Goal: Task Accomplishment & Management: Manage account settings

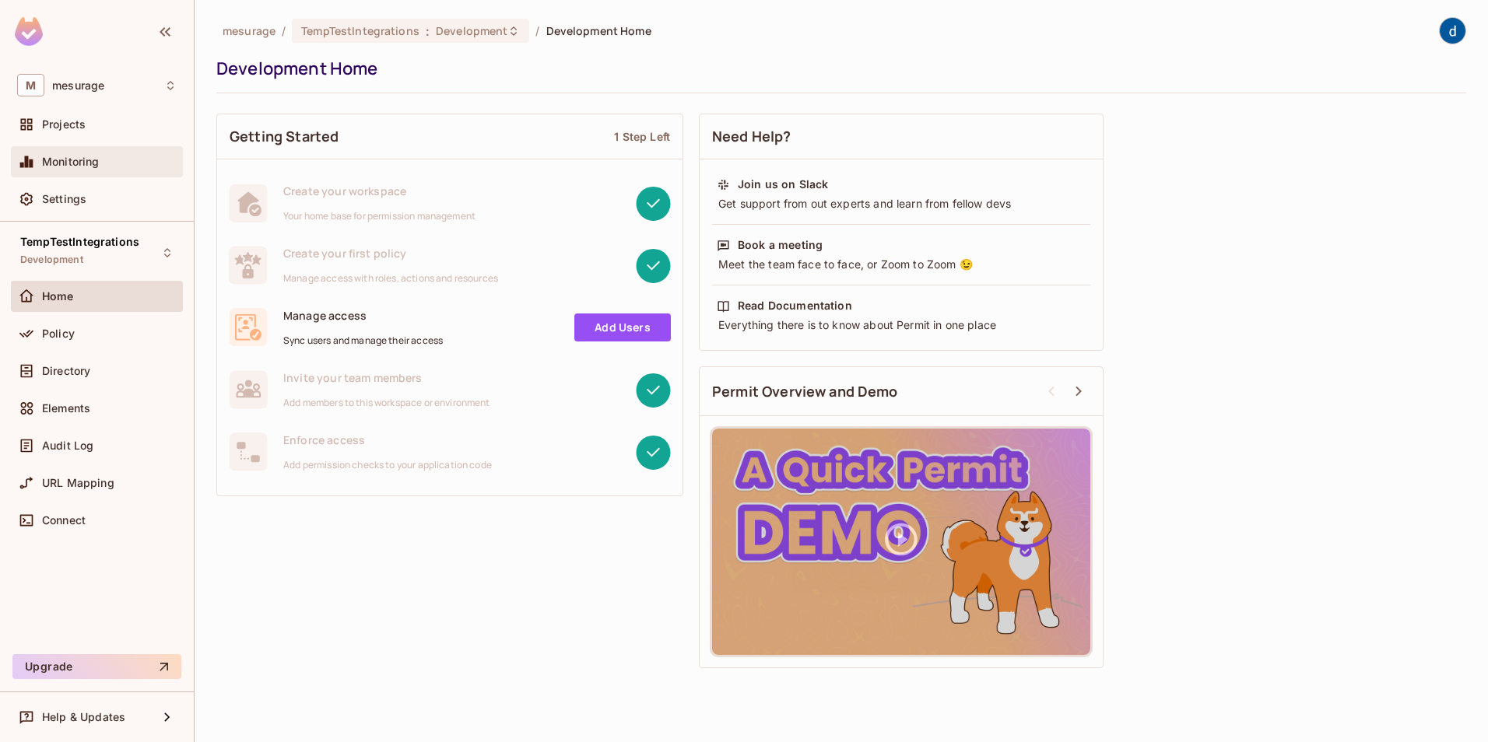
click at [104, 163] on div "Monitoring" at bounding box center [109, 162] width 135 height 12
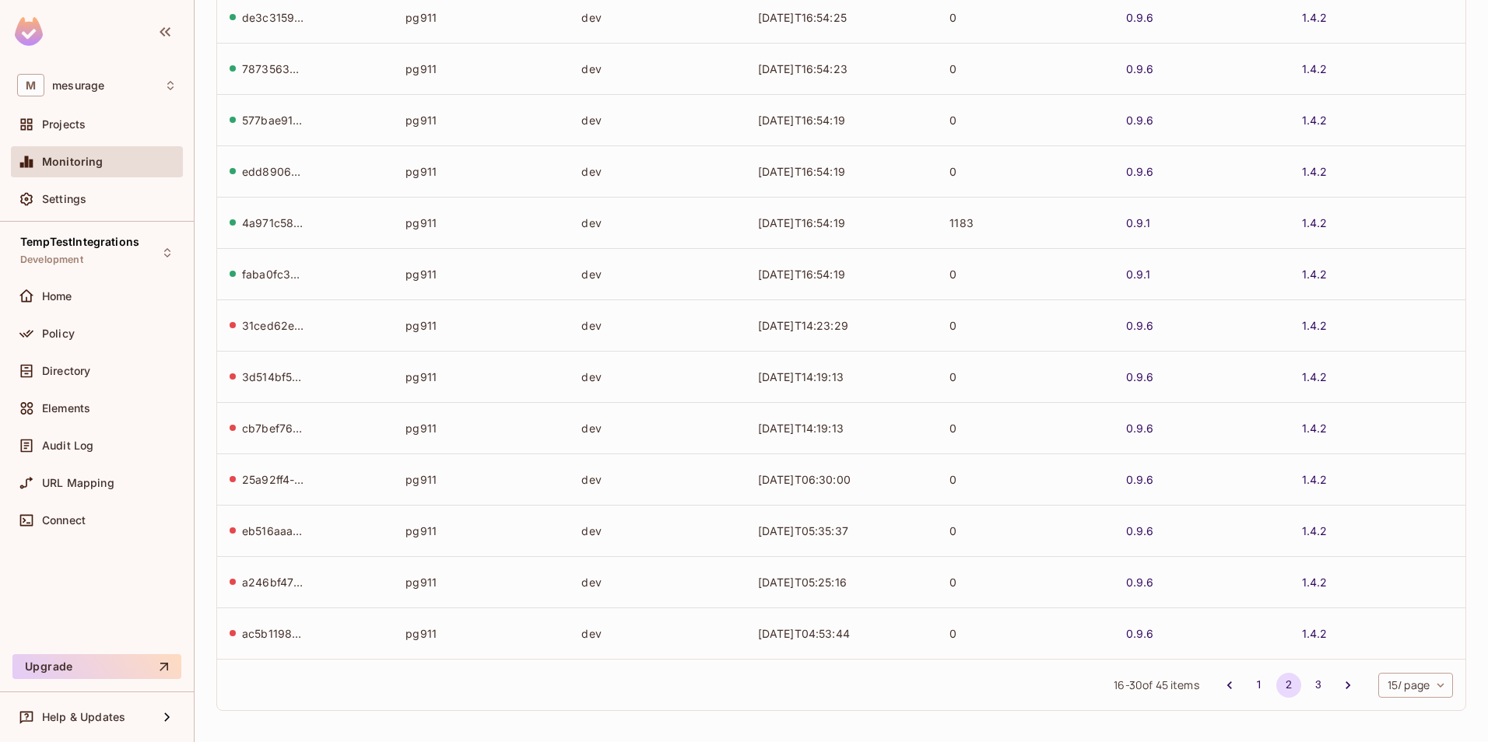
scroll to position [303, 0]
click at [79, 332] on div "Policy" at bounding box center [109, 334] width 135 height 12
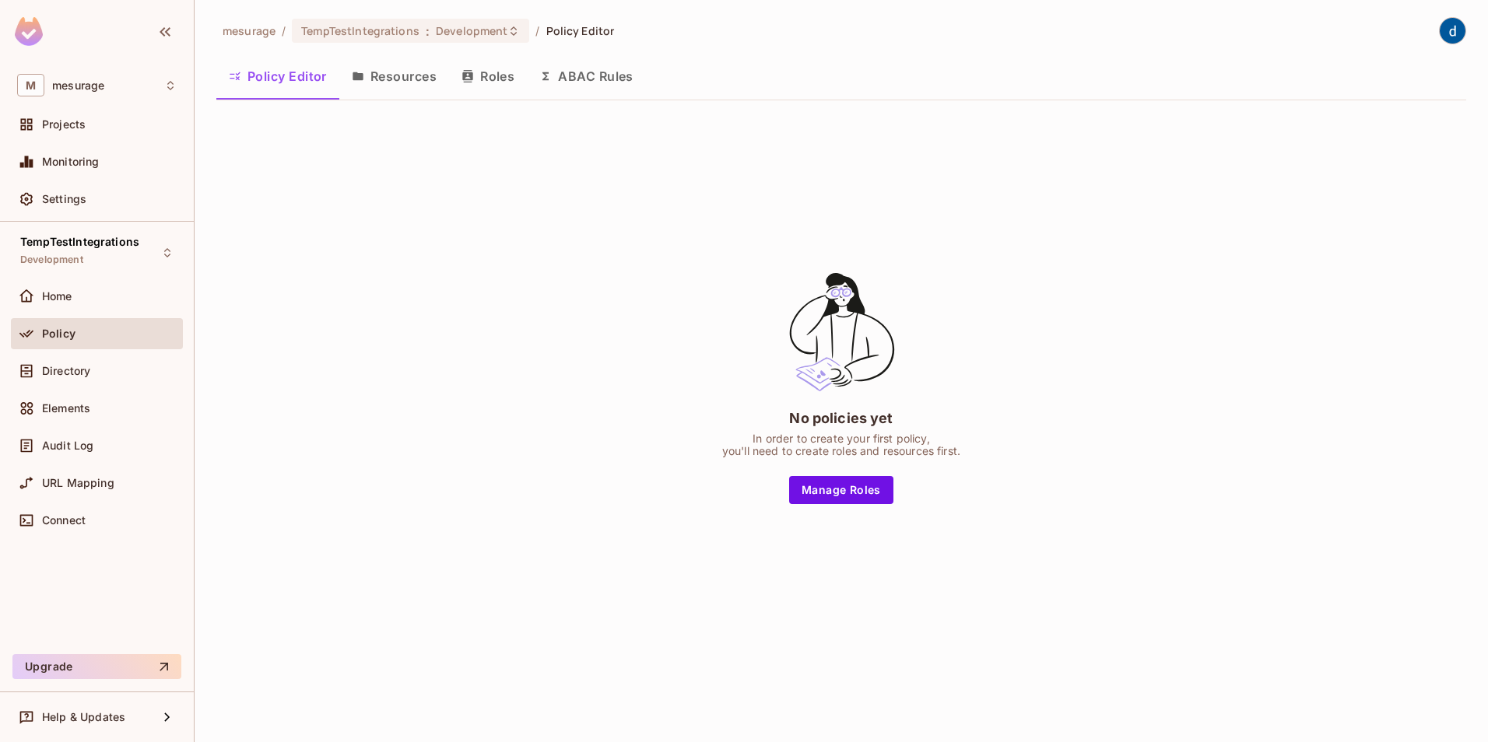
click at [372, 77] on button "Resources" at bounding box center [394, 76] width 110 height 39
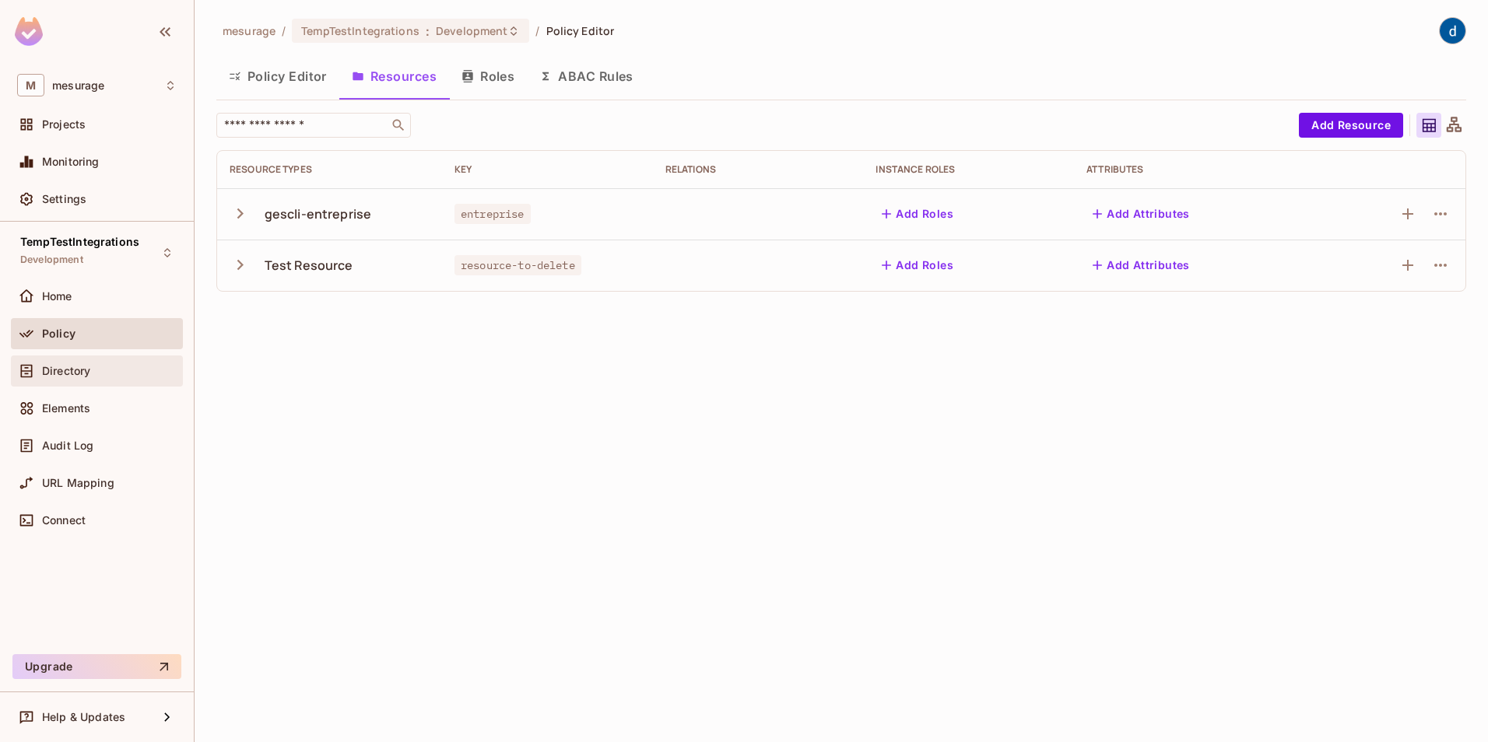
click at [72, 369] on span "Directory" at bounding box center [66, 371] width 48 height 12
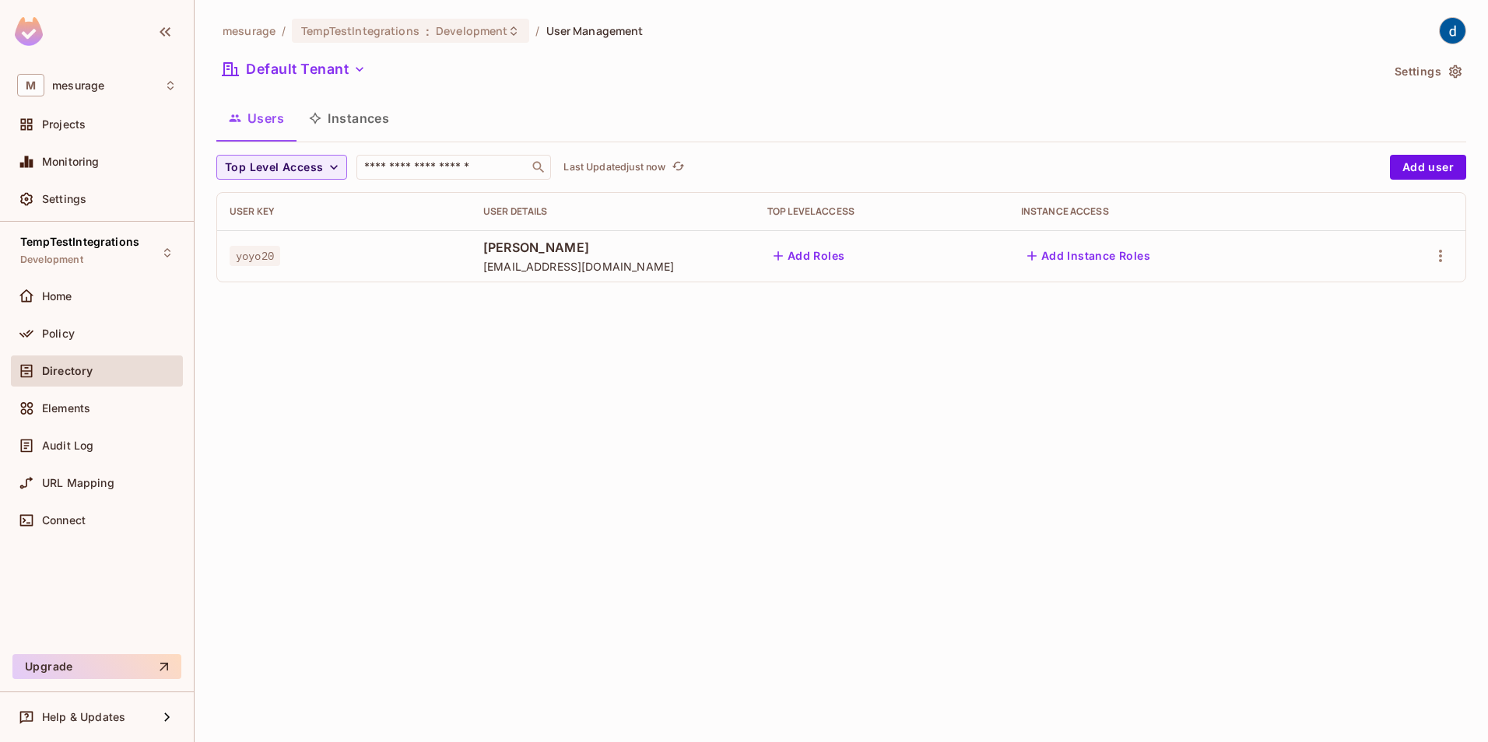
click at [851, 257] on button "Add Roles" at bounding box center [809, 256] width 84 height 25
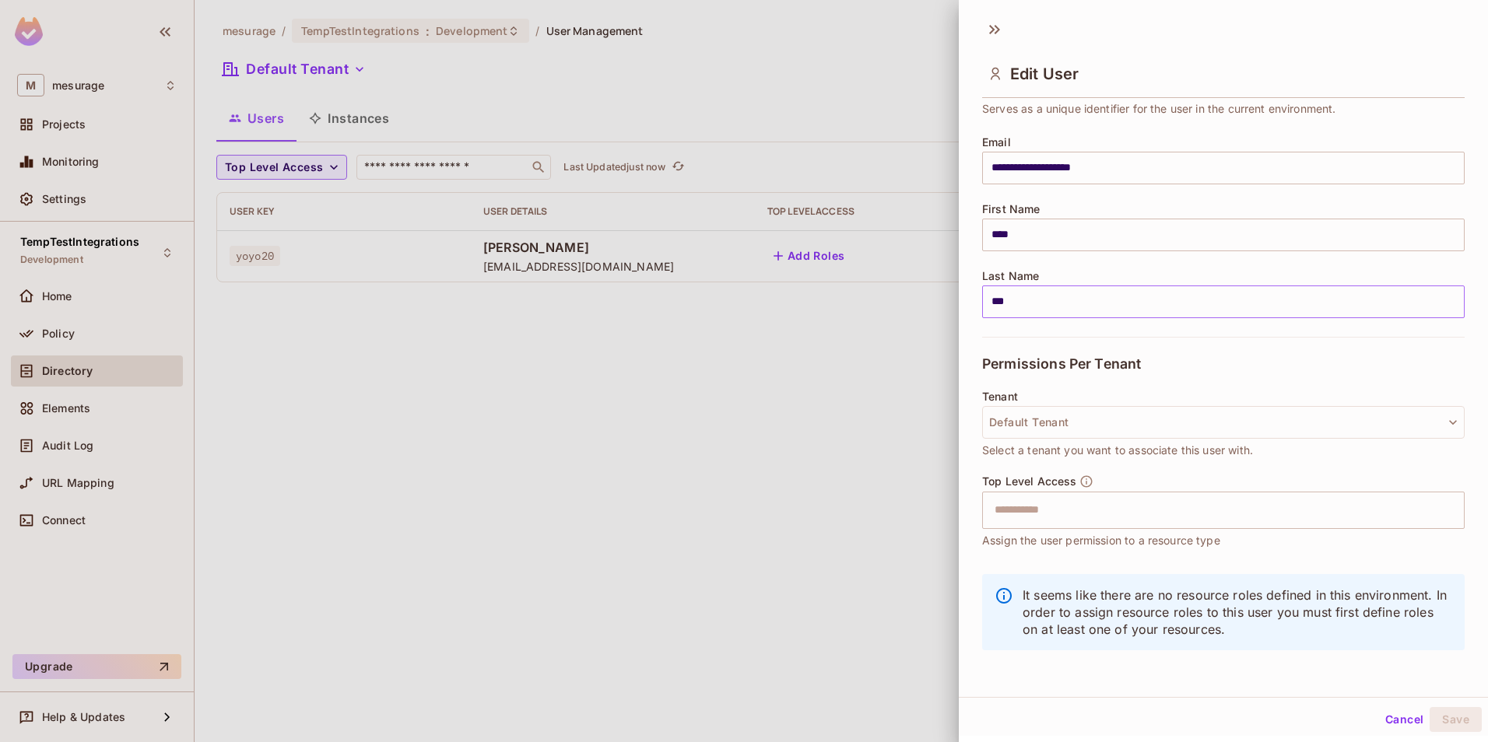
scroll to position [99, 0]
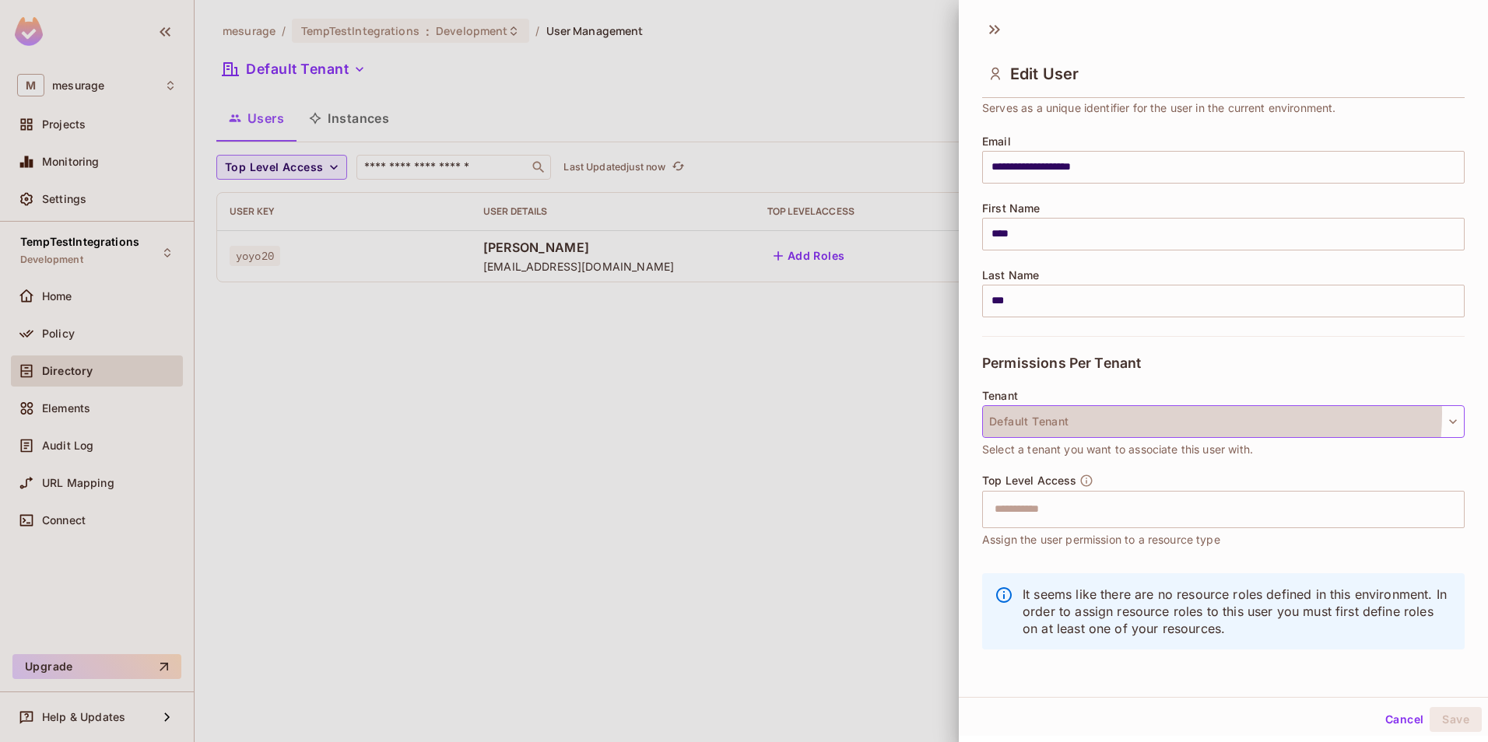
click at [1189, 414] on button "Default Tenant" at bounding box center [1223, 421] width 483 height 33
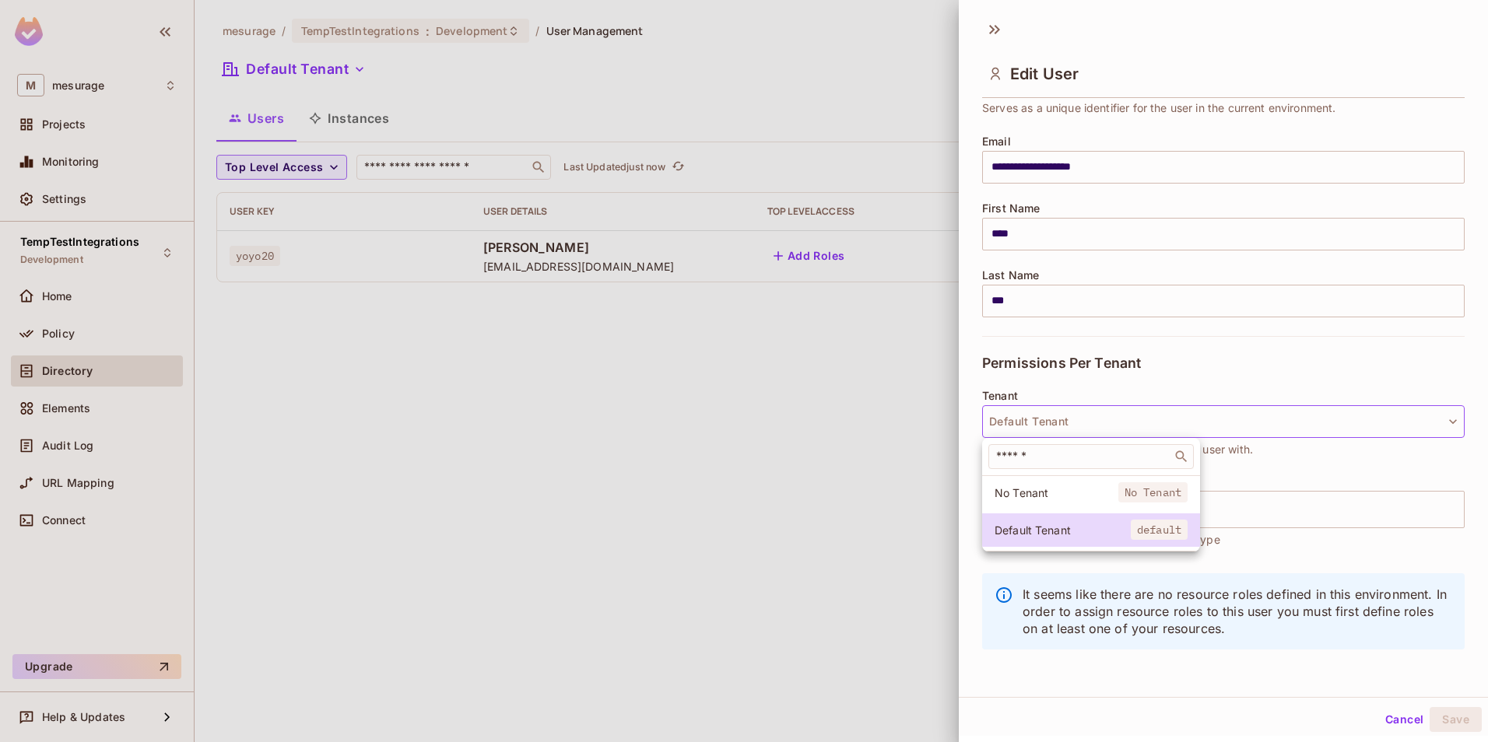
click at [1189, 414] on div at bounding box center [744, 371] width 1488 height 742
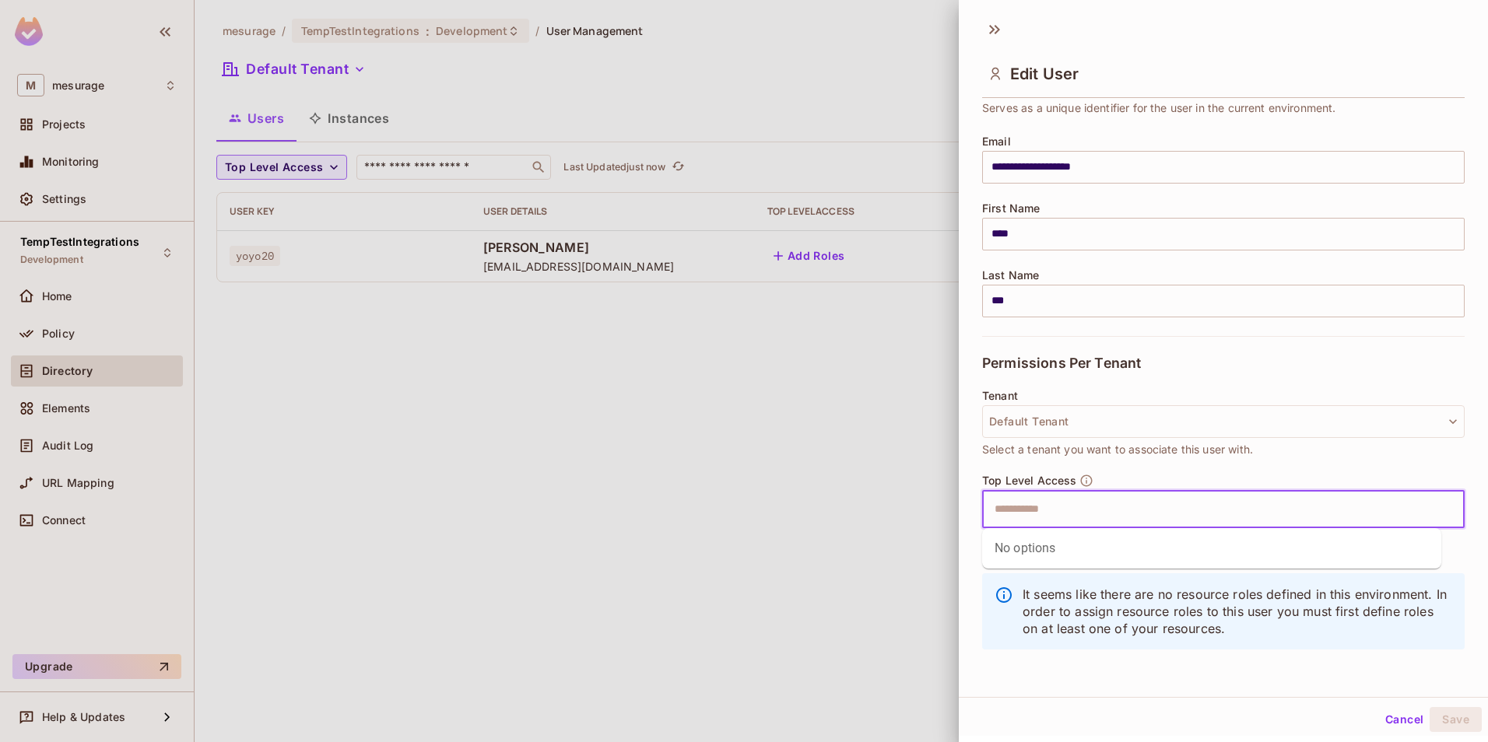
click at [1158, 508] on input "text" at bounding box center [1209, 509] width 449 height 31
click at [701, 458] on div at bounding box center [744, 371] width 1488 height 742
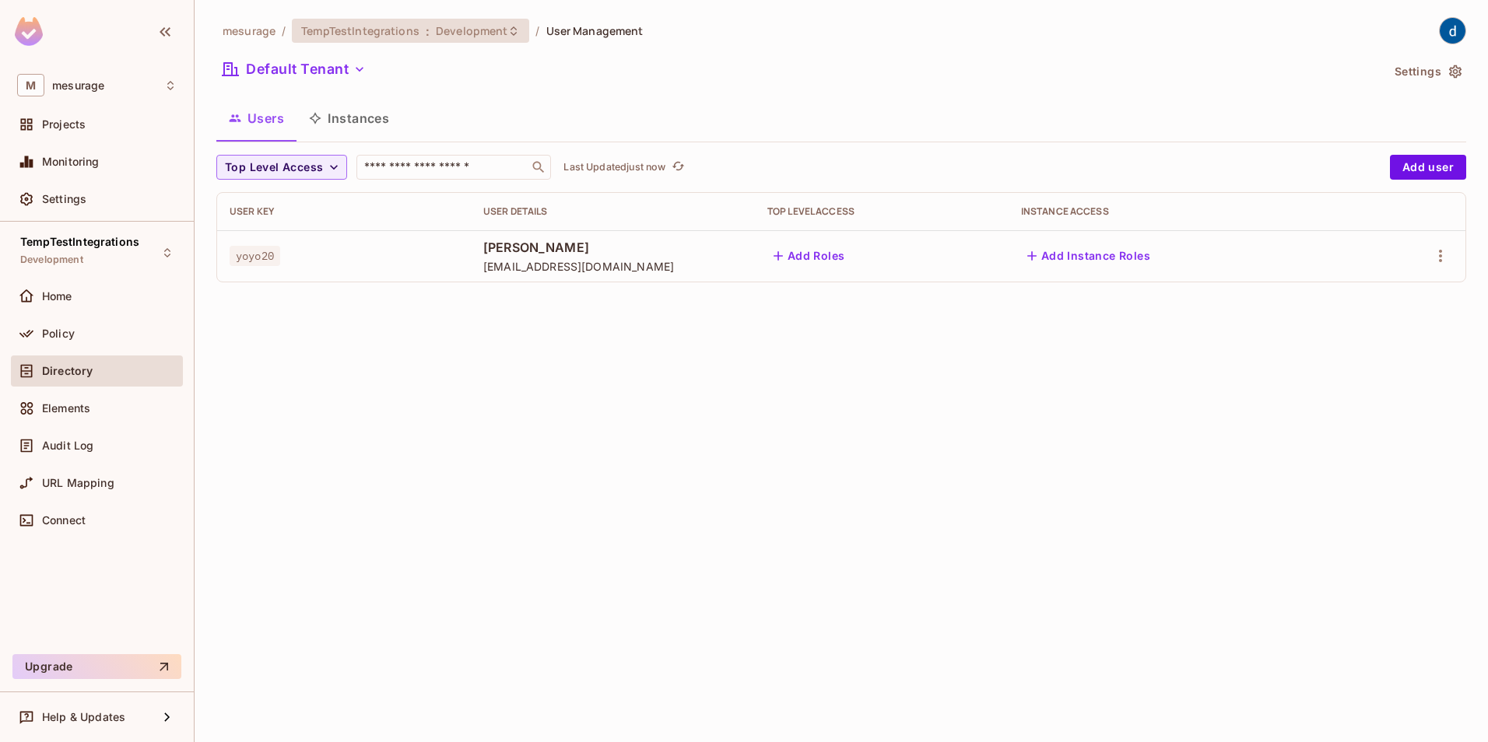
click at [471, 32] on span "Development" at bounding box center [472, 30] width 72 height 15
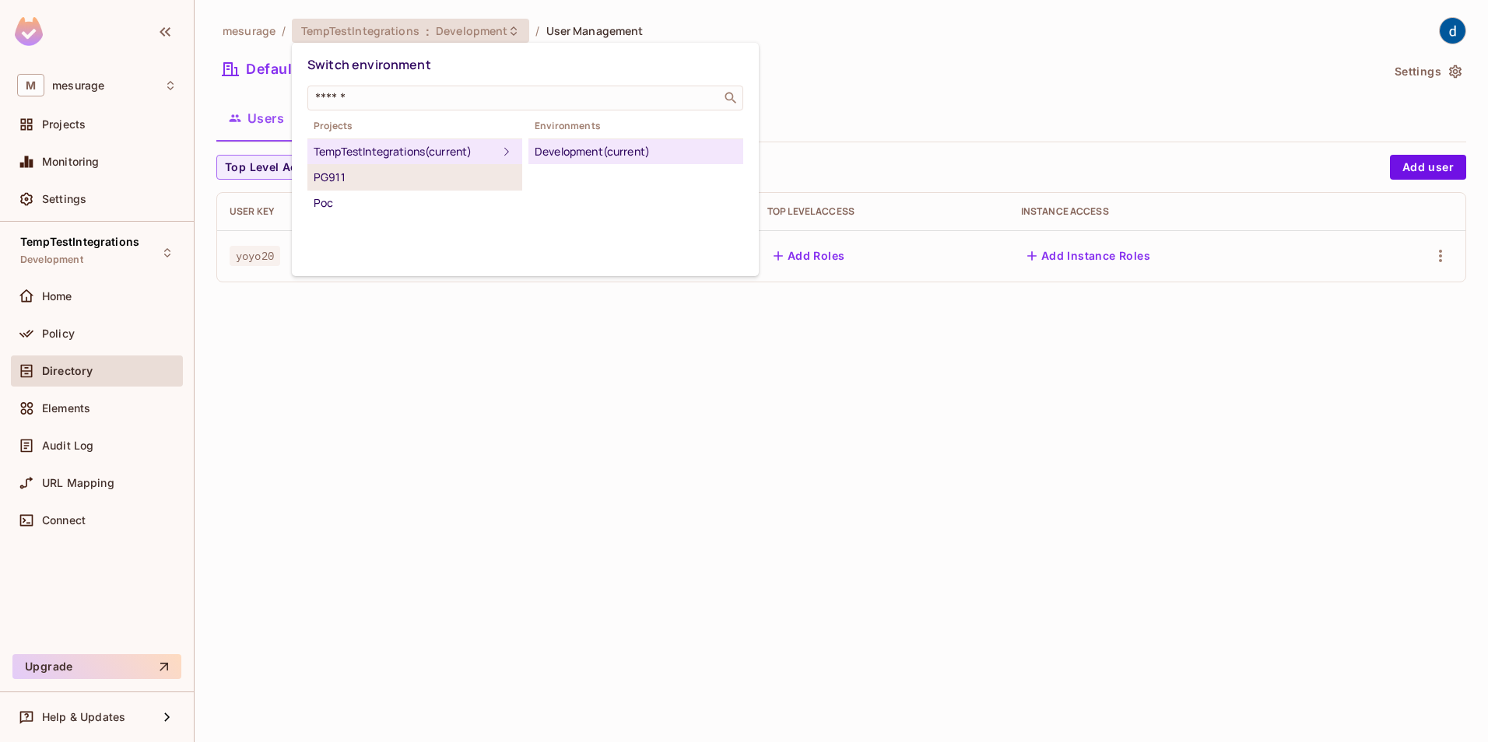
click at [361, 173] on div "PG911" at bounding box center [415, 177] width 202 height 19
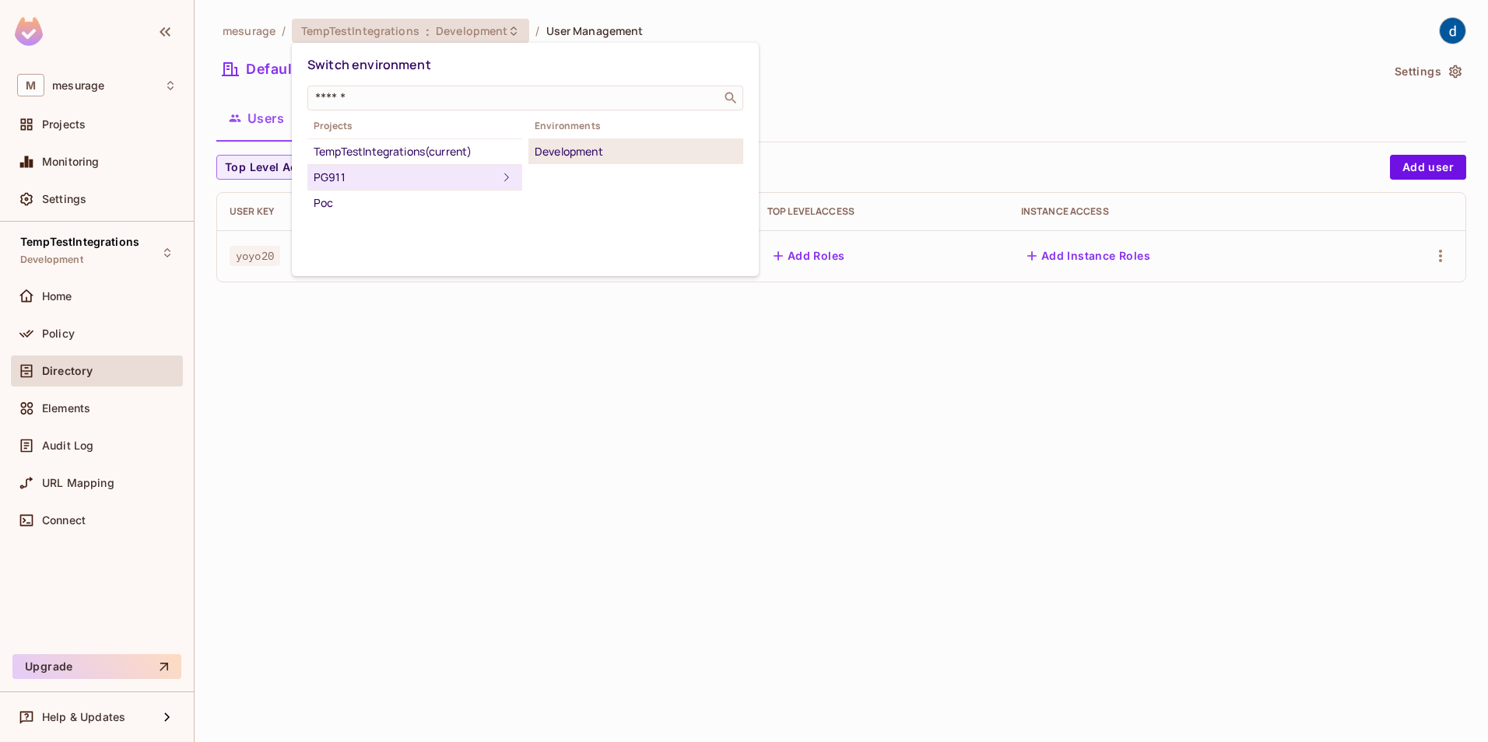
click at [588, 150] on div "Development" at bounding box center [636, 151] width 202 height 19
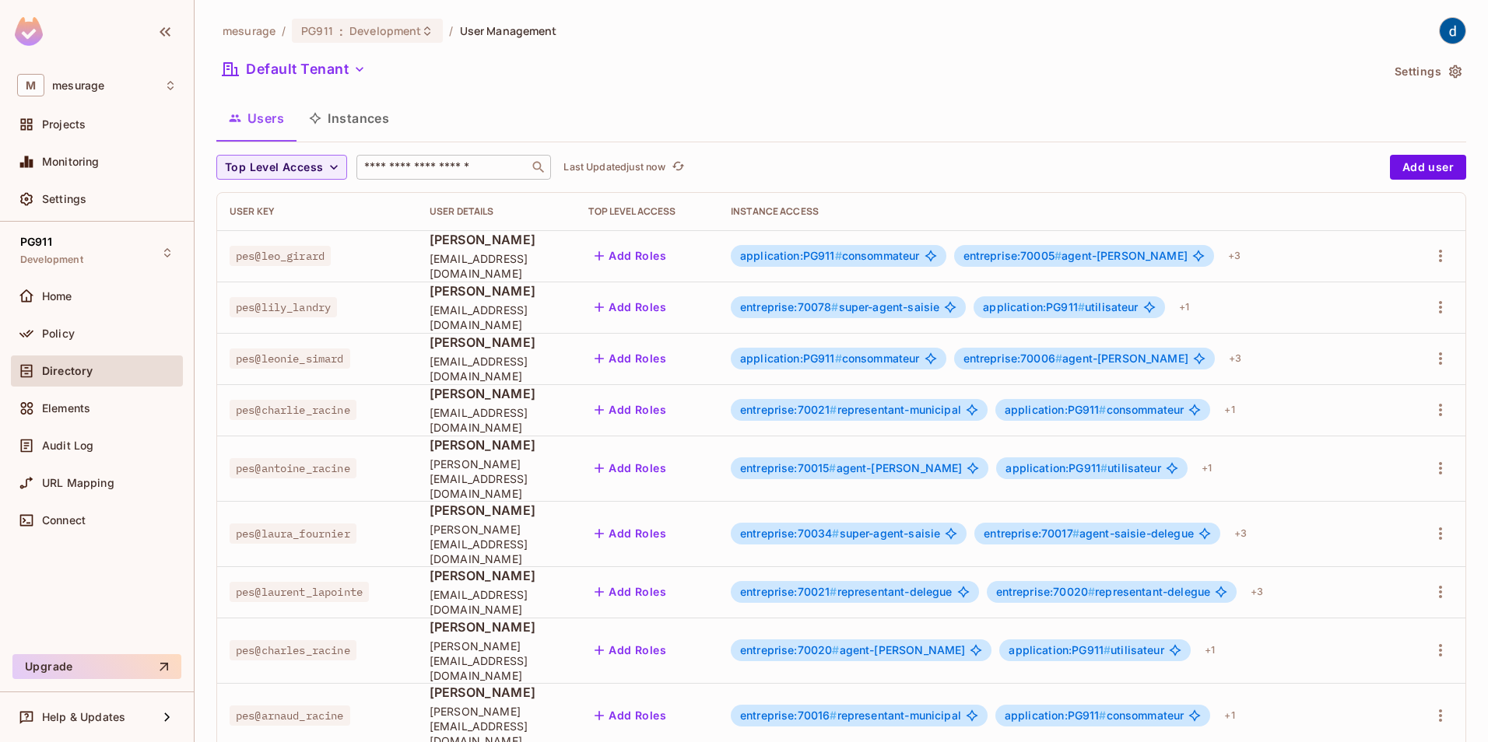
click at [413, 167] on input "text" at bounding box center [442, 168] width 163 height 16
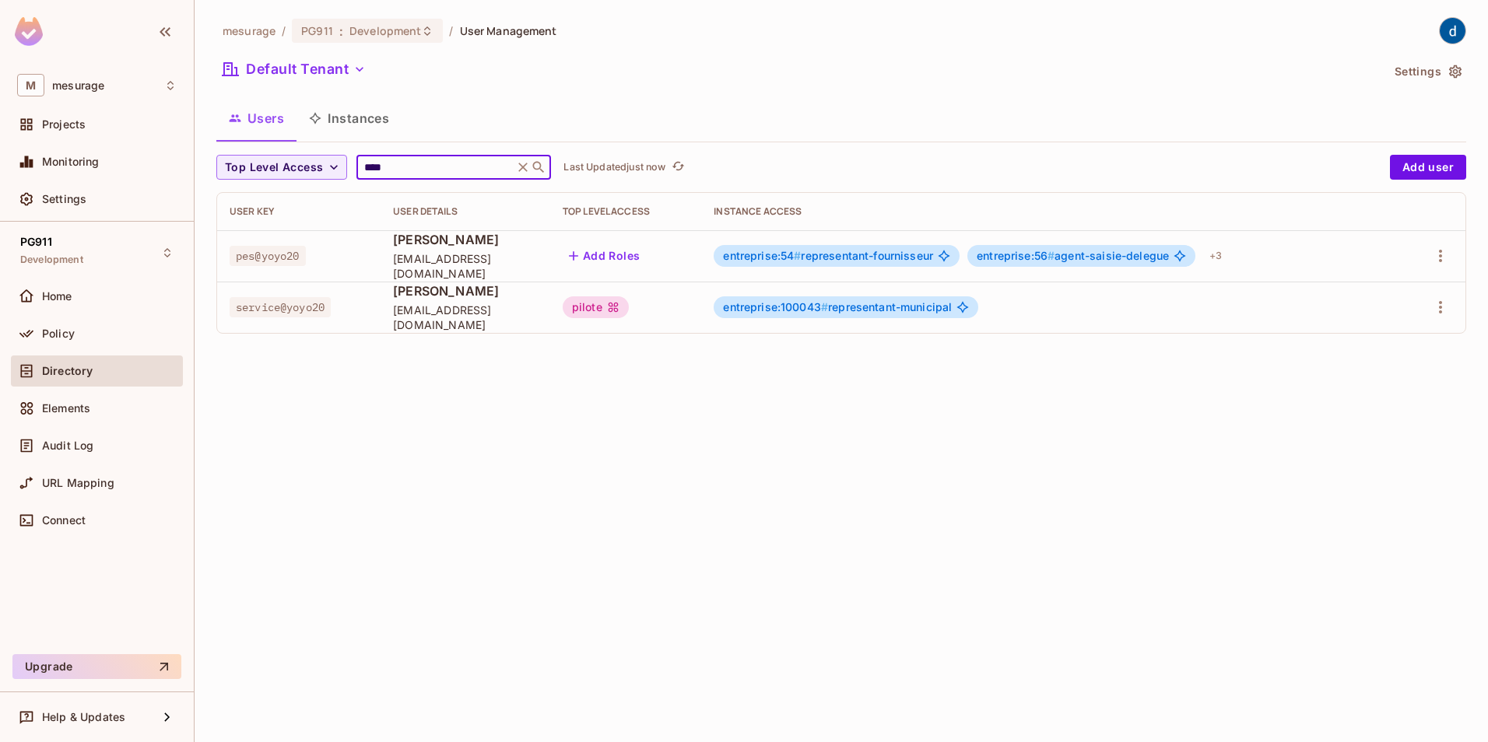
type input "****"
click at [624, 253] on button "Add Roles" at bounding box center [605, 256] width 84 height 25
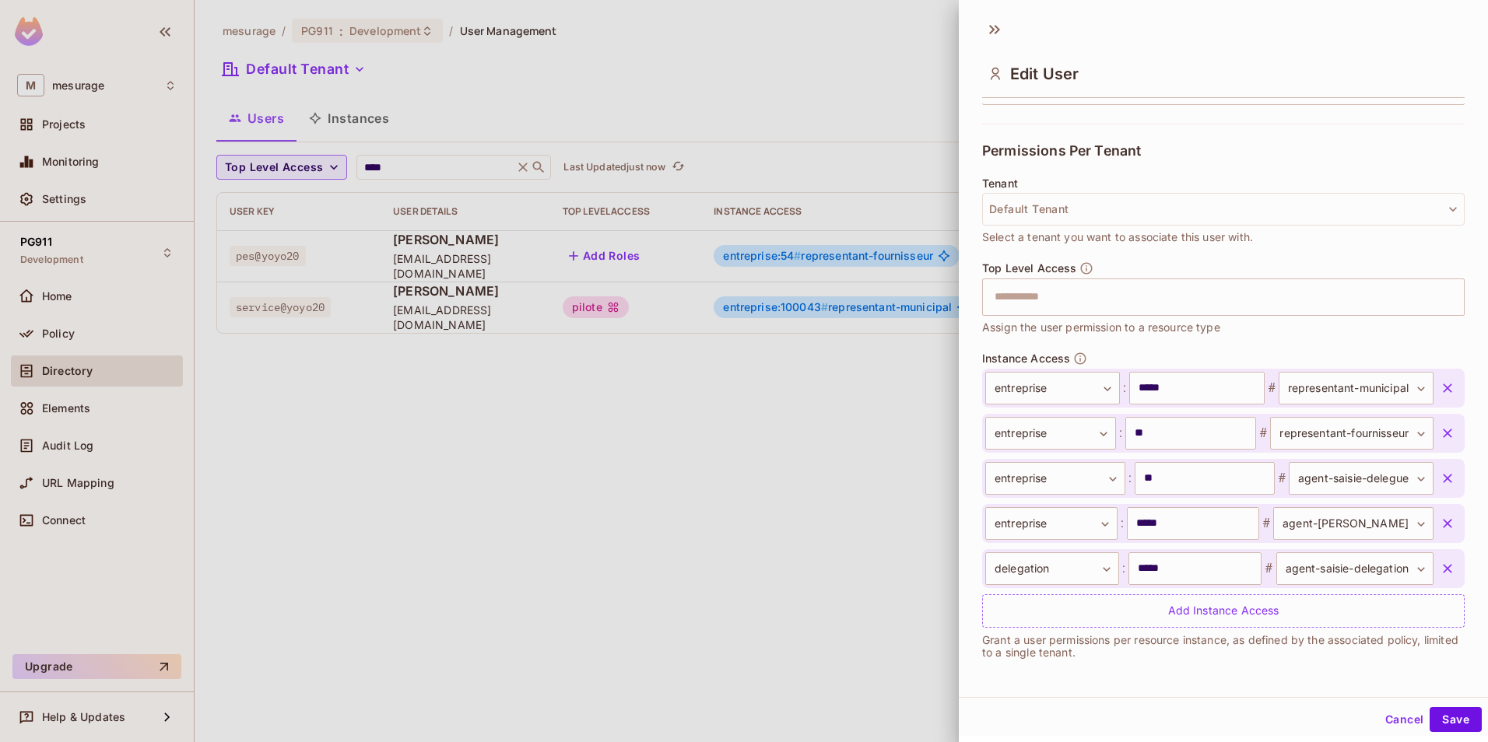
scroll to position [2, 0]
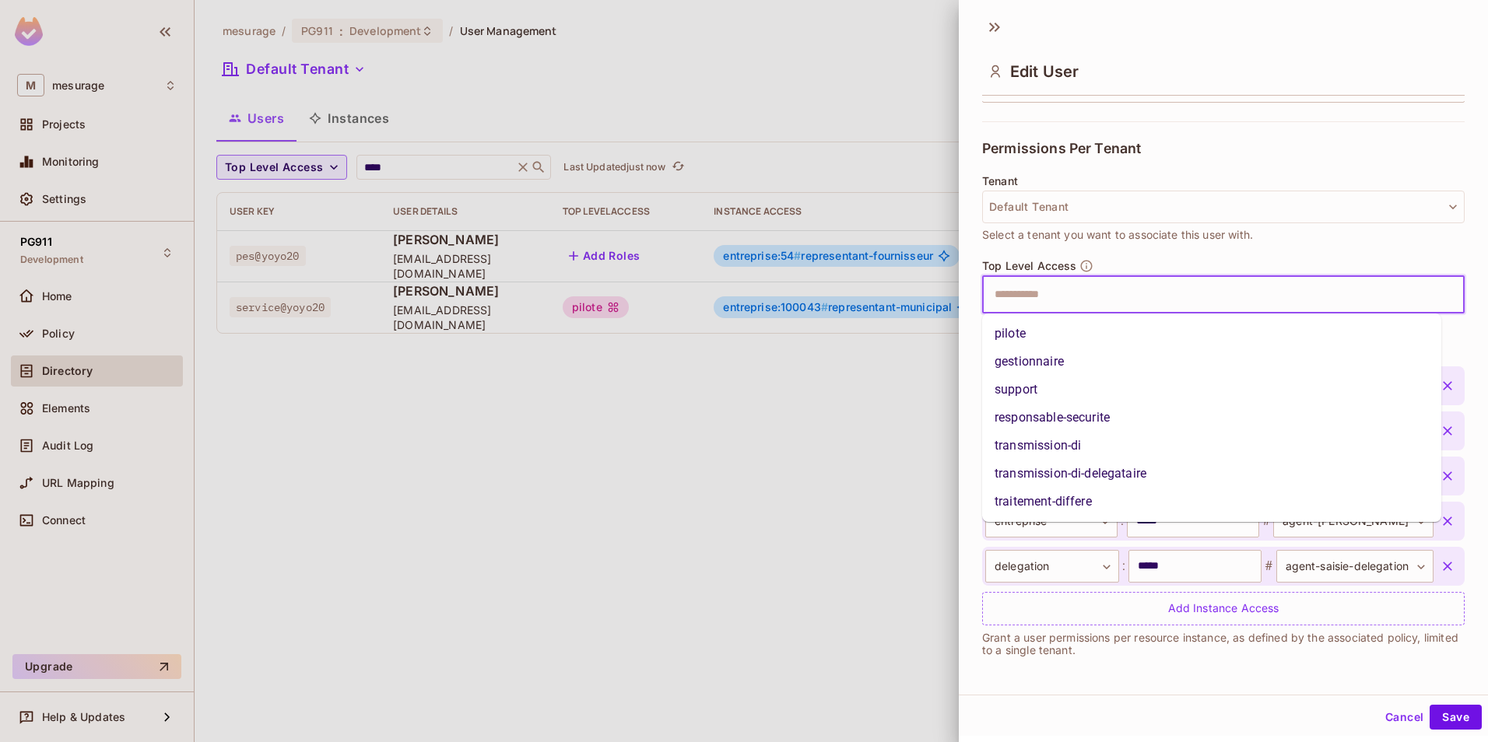
click at [1091, 299] on input "text" at bounding box center [1209, 294] width 449 height 31
click at [1044, 325] on li "pilote" at bounding box center [1211, 334] width 459 height 28
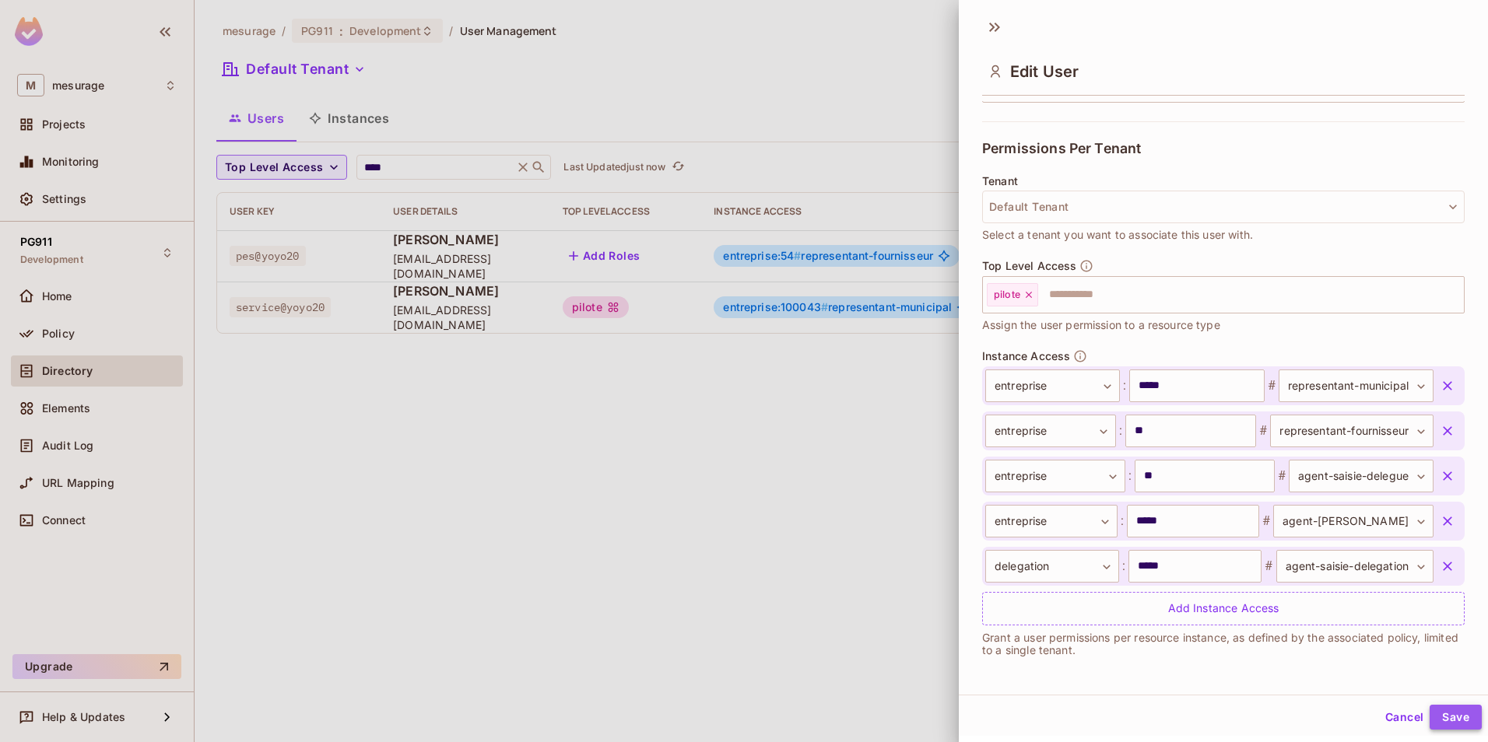
click at [1441, 720] on button "Save" at bounding box center [1456, 717] width 52 height 25
